Goal: Obtain resource: Obtain resource

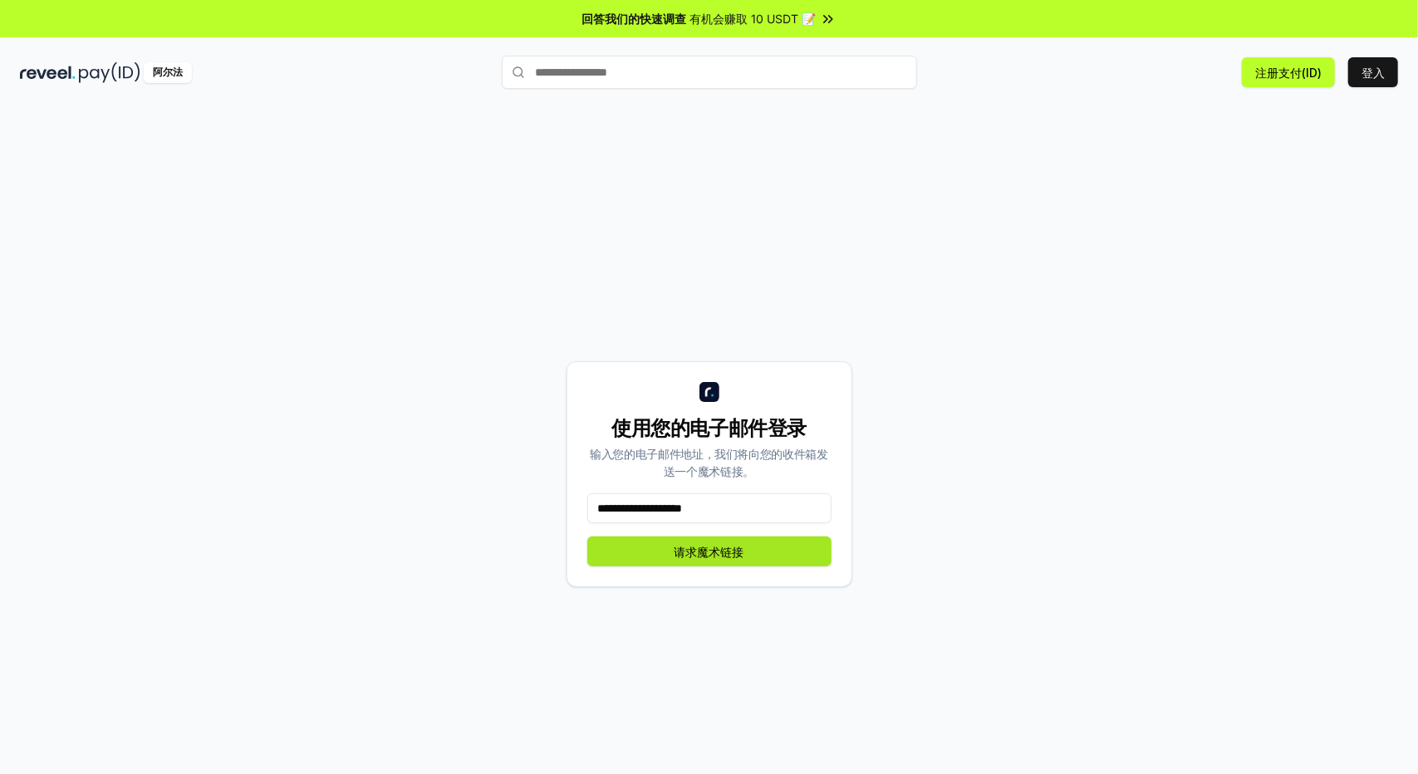
type input "**********"
click at [753, 552] on button "请求魔术链接" at bounding box center [709, 552] width 244 height 30
